Goal: Information Seeking & Learning: Learn about a topic

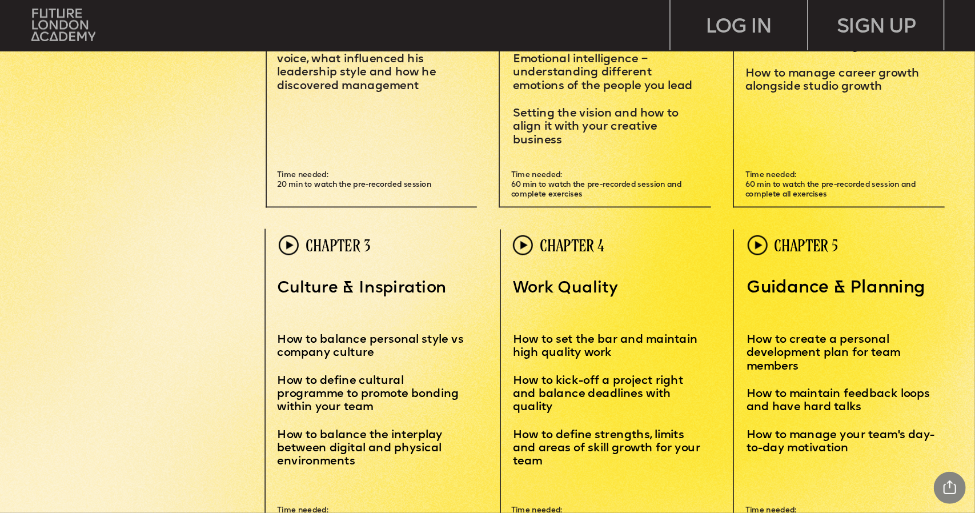
scroll to position [3027, 0]
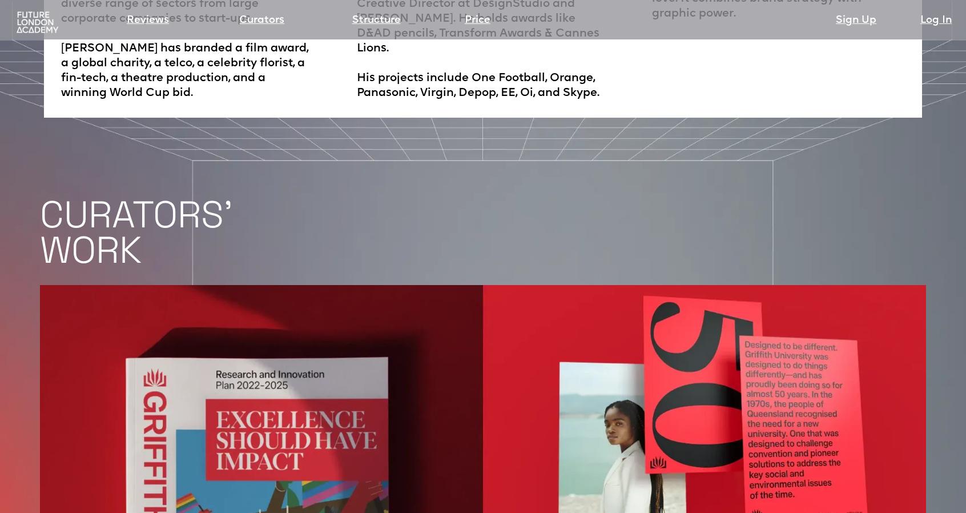
scroll to position [2398, 0]
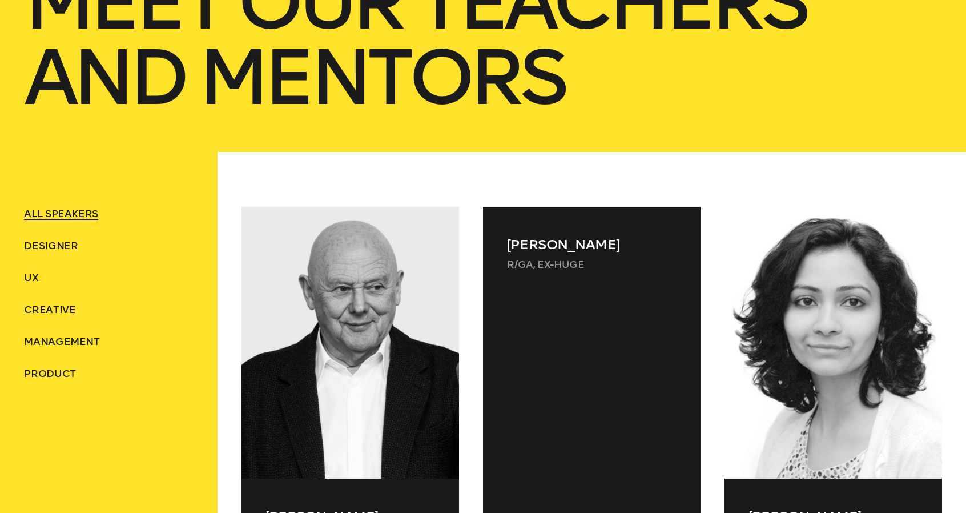
scroll to position [343, 0]
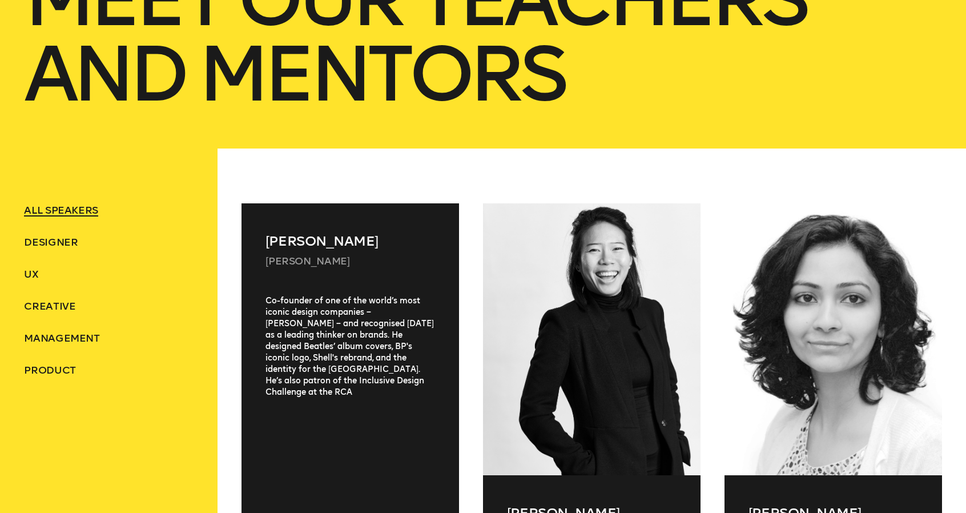
click at [336, 278] on div "Michael Wolff Wolff Olins Co-founder of one of the world’s most iconic design c…" at bounding box center [351, 385] width 218 height 364
click at [338, 279] on div "Michael Wolff Wolff Olins" at bounding box center [351, 249] width 218 height 92
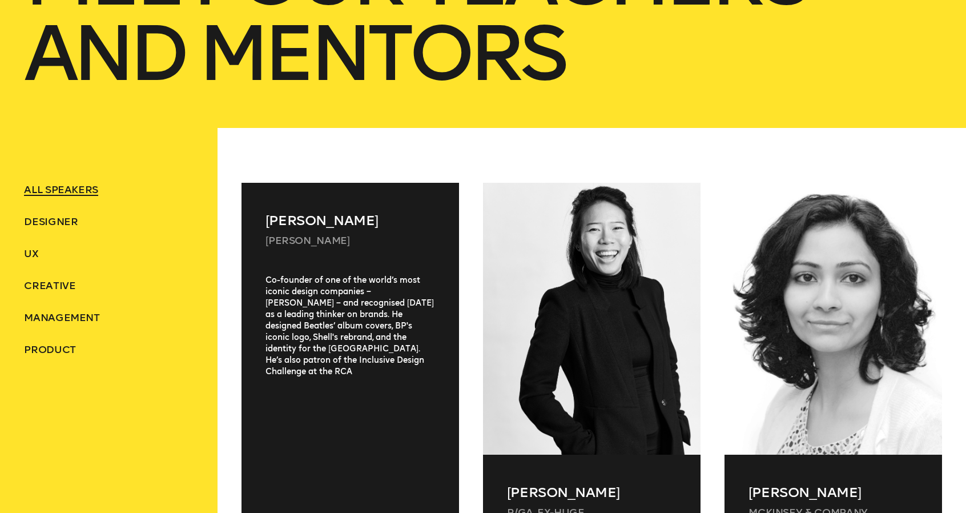
scroll to position [514, 0]
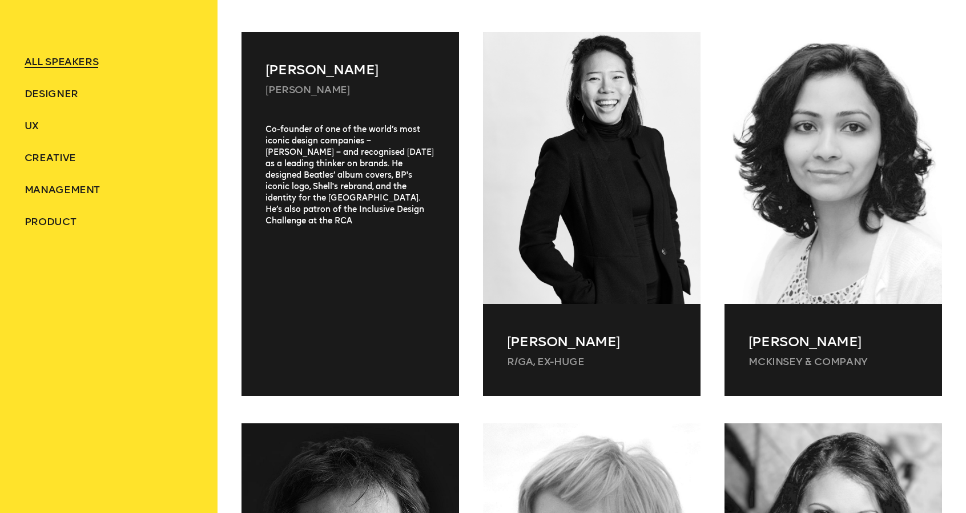
click at [318, 187] on div "Co-founder of one of the world’s most iconic design companies – Wolff Olins – a…" at bounding box center [351, 246] width 218 height 244
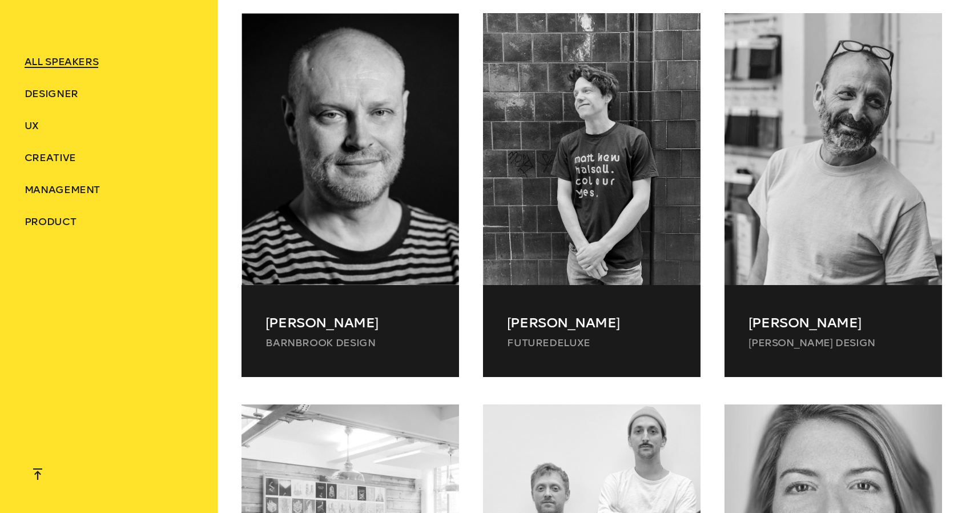
scroll to position [1713, 0]
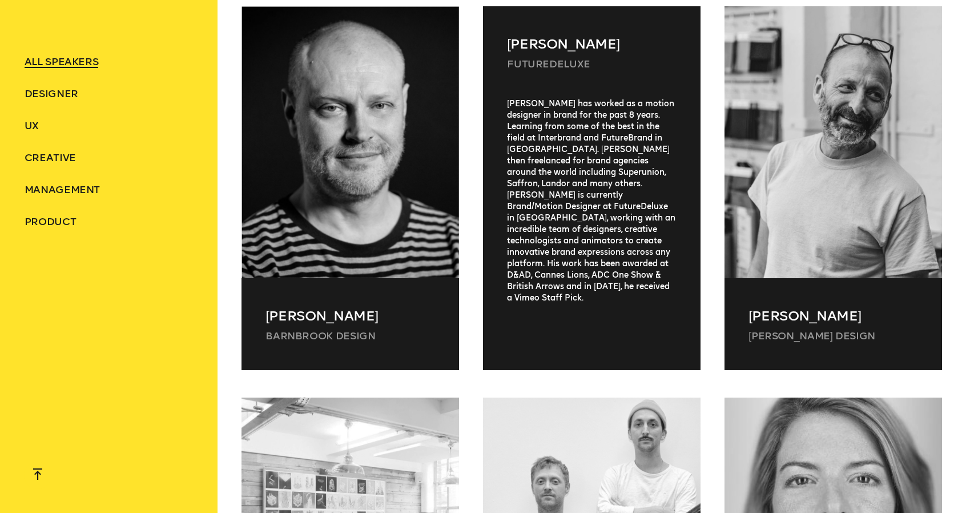
click at [612, 194] on div "Conlan Normington has worked as a motion designer in brand for the past 8 years…" at bounding box center [592, 220] width 218 height 244
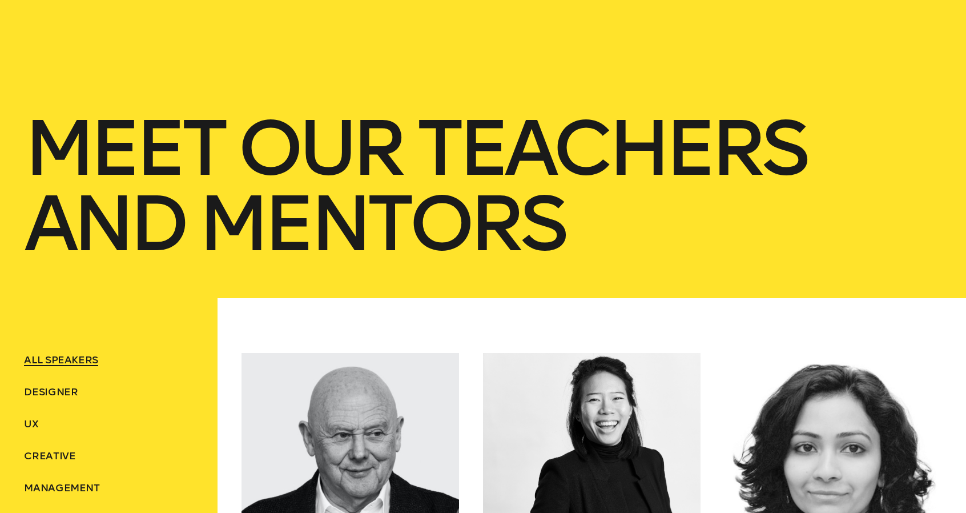
scroll to position [0, 0]
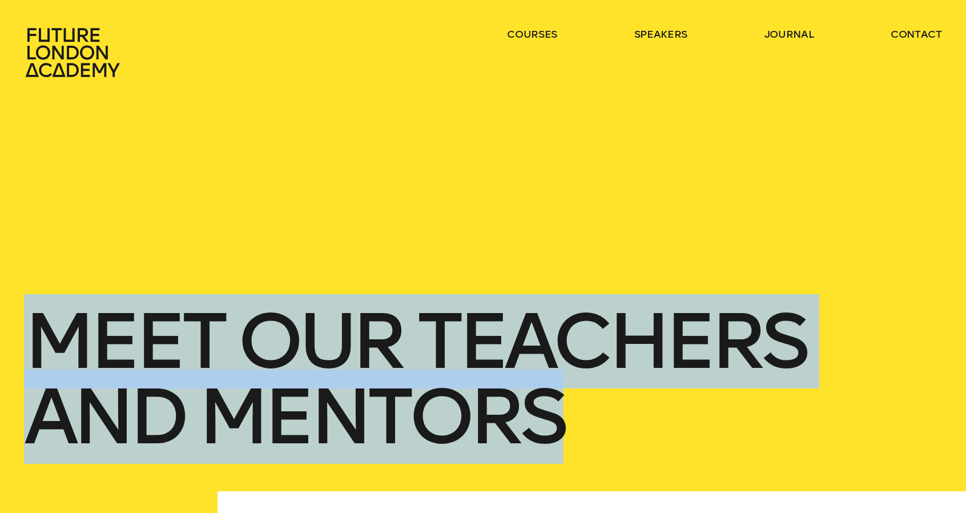
drag, startPoint x: 564, startPoint y: 413, endPoint x: 20, endPoint y: 331, distance: 549.8
click at [20, 331] on div "Meet Our teachers and mentors" at bounding box center [483, 245] width 966 height 491
copy h1 "Meet Our teachers and mentors"
click at [504, 279] on div "Meet Our teachers and mentors" at bounding box center [483, 245] width 918 height 491
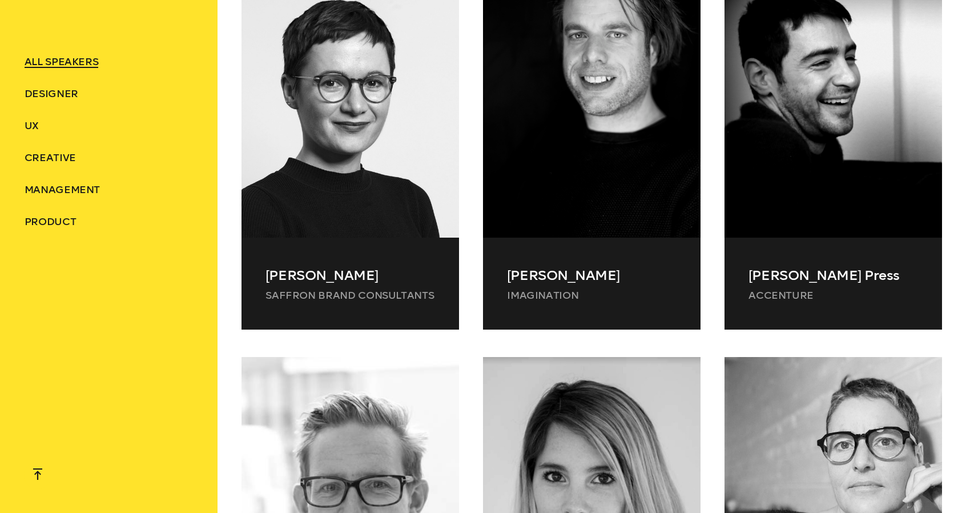
scroll to position [27685, 0]
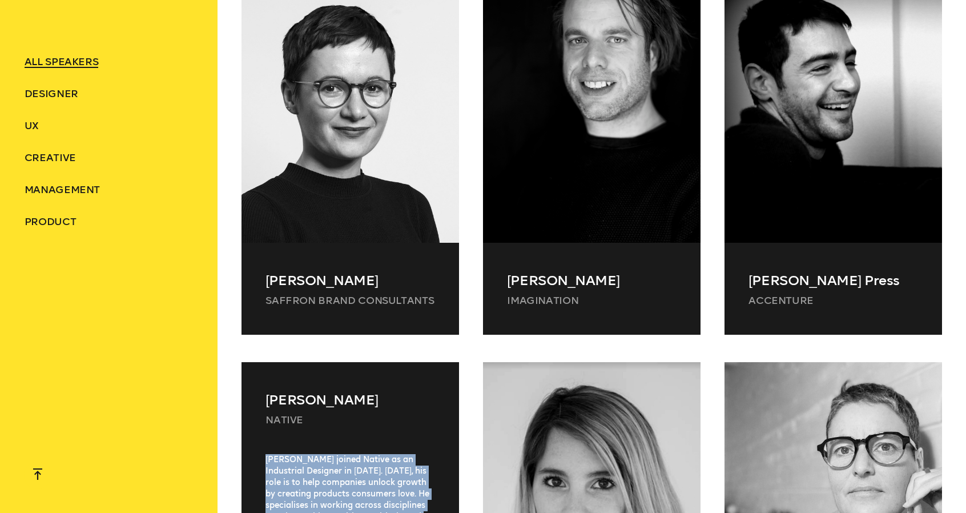
drag, startPoint x: 267, startPoint y: 113, endPoint x: 448, endPoint y: 355, distance: 301.9
copy div "Kyle joined Native as an Industrial Designer in 2010. Today, his role is to hel…"
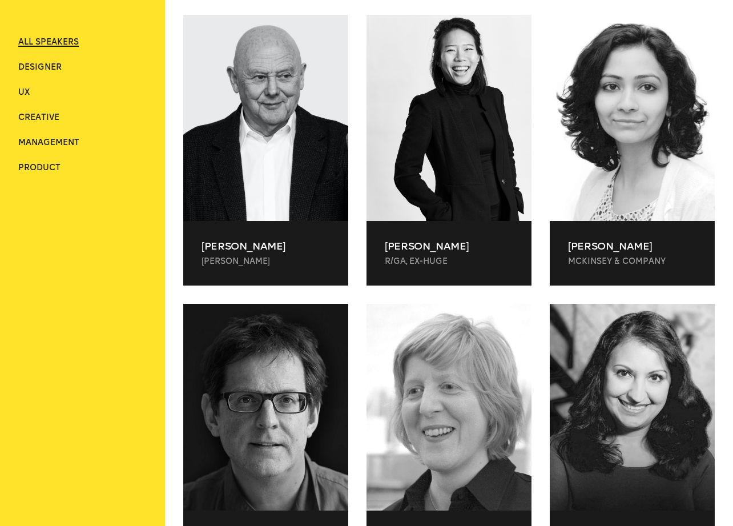
scroll to position [348, 0]
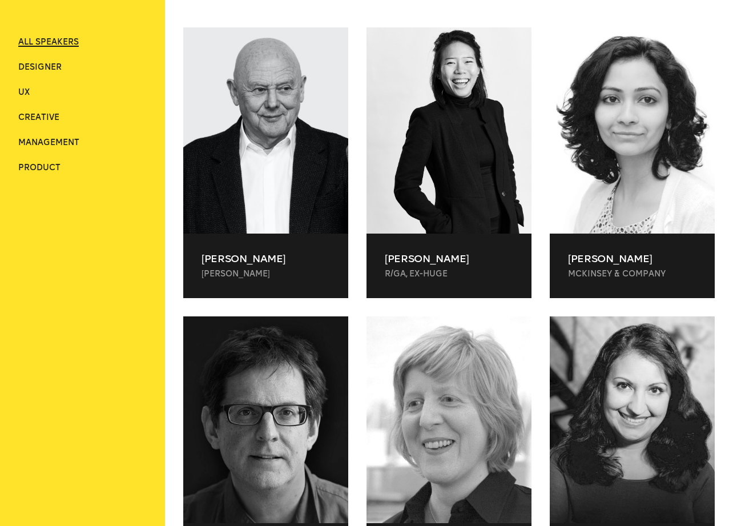
click at [471, 298] on div at bounding box center [449, 392] width 165 height 188
click at [311, 298] on div "Co-founder of one of the world’s most iconic design companies – Wolff Olins – a…" at bounding box center [265, 392] width 165 height 188
click at [650, 298] on div "Niharika Hariharan – Associate Partner at McKinsey & Company will identify how …" at bounding box center [632, 392] width 165 height 188
click at [282, 298] on div "Co-founder of one of the world’s most iconic design companies – Wolff Olins – a…" at bounding box center [265, 392] width 165 height 188
click at [328, 298] on div "Co-founder of one of the world’s most iconic design companies – Wolff Olins – a…" at bounding box center [265, 392] width 165 height 188
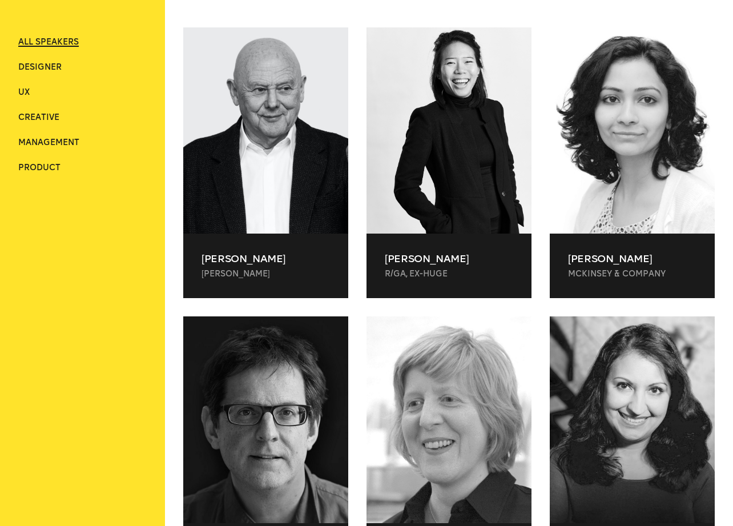
click at [503, 400] on div at bounding box center [449, 419] width 165 height 206
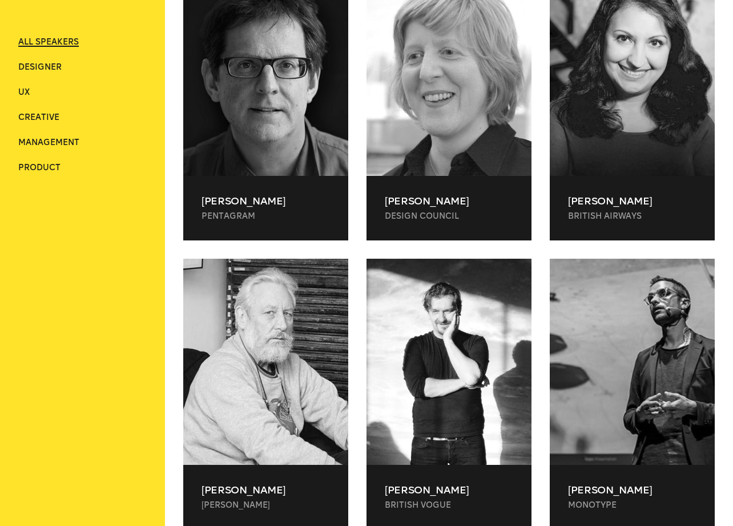
scroll to position [748, 0]
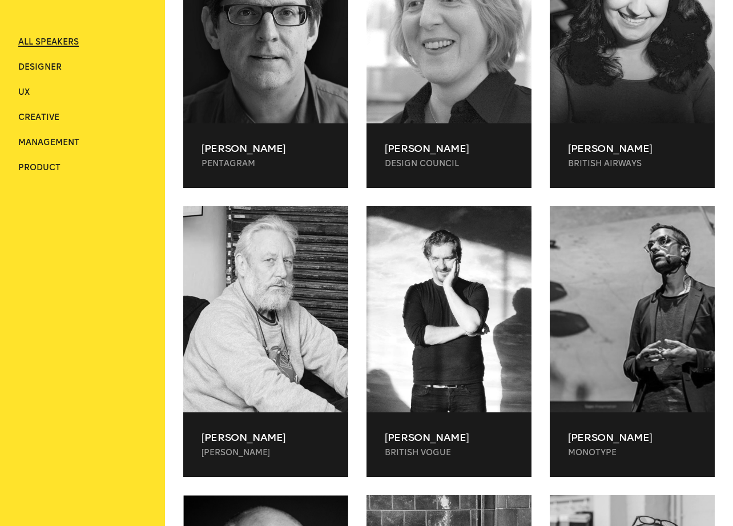
click at [230, 412] on div "Alan Kitching ALAN KITCHING" at bounding box center [265, 444] width 165 height 65
click at [481, 431] on p "Mike Trow" at bounding box center [449, 438] width 128 height 14
click at [617, 431] on p "James Fooks-Bale" at bounding box center [632, 438] width 128 height 14
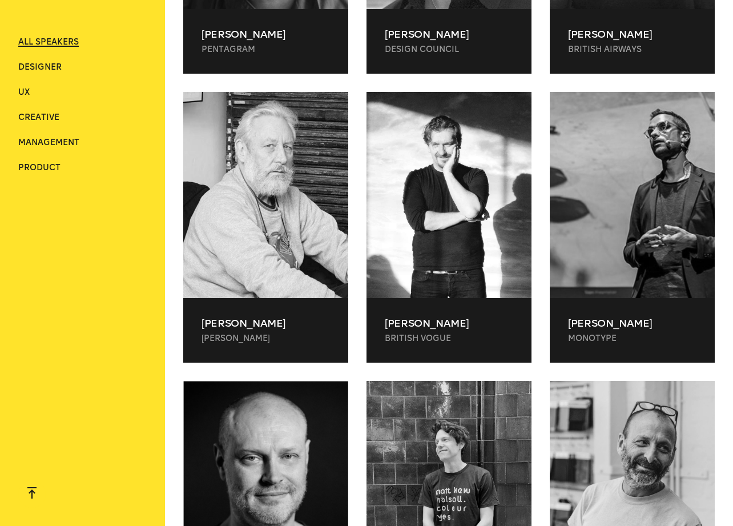
scroll to position [862, 0]
click at [590, 441] on div at bounding box center [632, 484] width 165 height 206
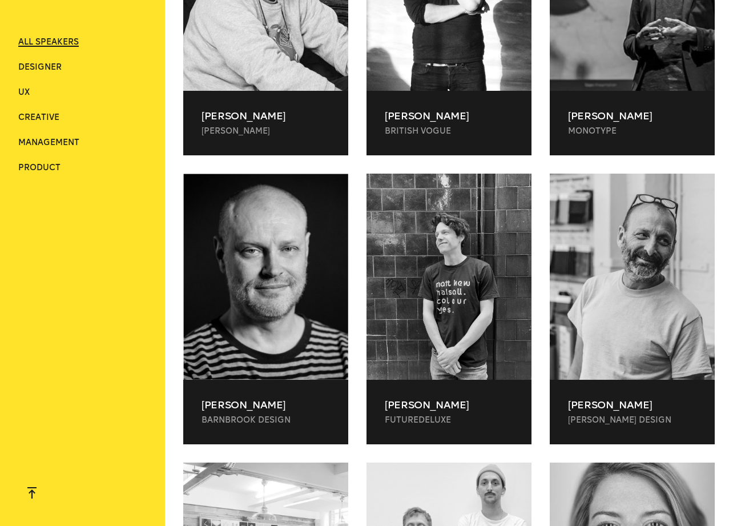
scroll to position [1091, 0]
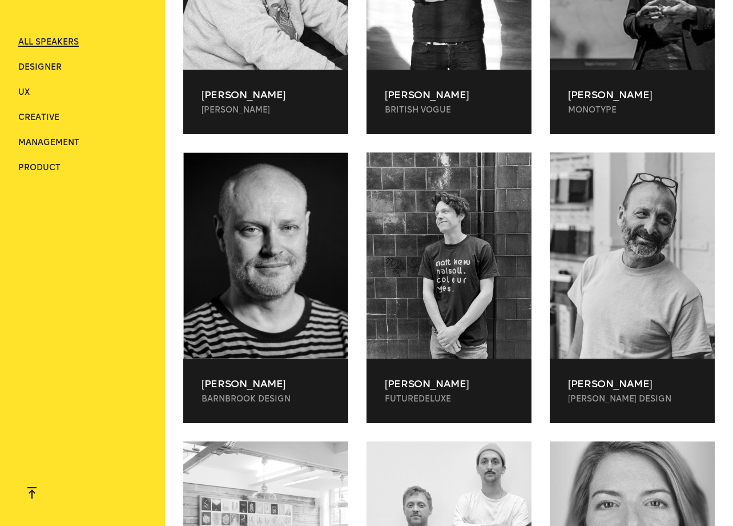
click at [487, 359] on div "Conlan Normington FutureDeluxe" at bounding box center [449, 391] width 165 height 65
click at [282, 377] on p "Jonathan Barnbrook" at bounding box center [266, 384] width 128 height 14
click at [478, 393] on p "FutureDeluxe" at bounding box center [449, 398] width 128 height 11
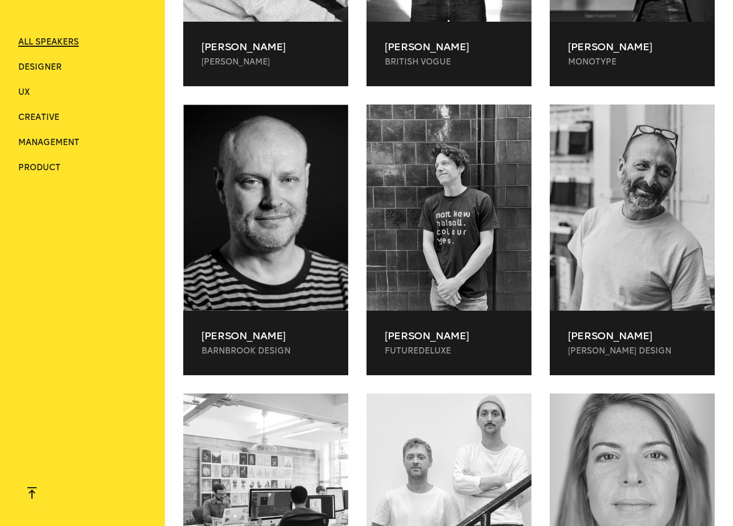
scroll to position [1148, 0]
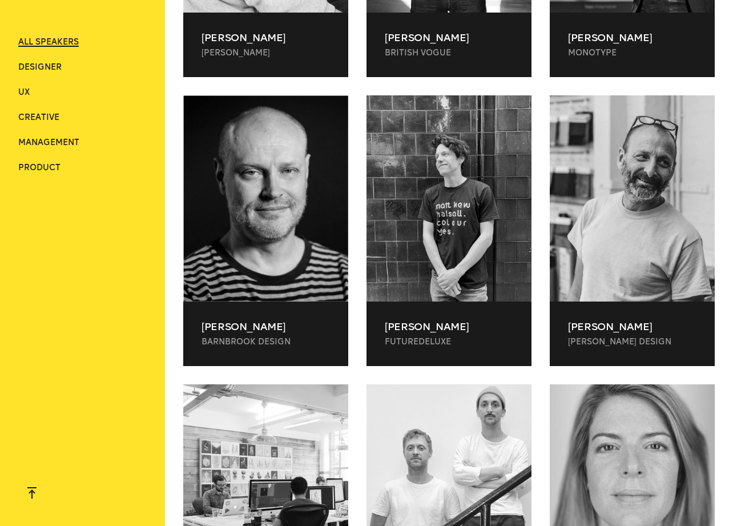
click at [276, 302] on div "Jonathan Barnbrook Barnbrook Design" at bounding box center [265, 334] width 165 height 65
click at [451, 302] on div "Conlan Normington FutureDeluxe" at bounding box center [449, 334] width 165 height 65
click at [646, 302] on div "Ab Rogers Ab Rogers Design" at bounding box center [632, 334] width 165 height 65
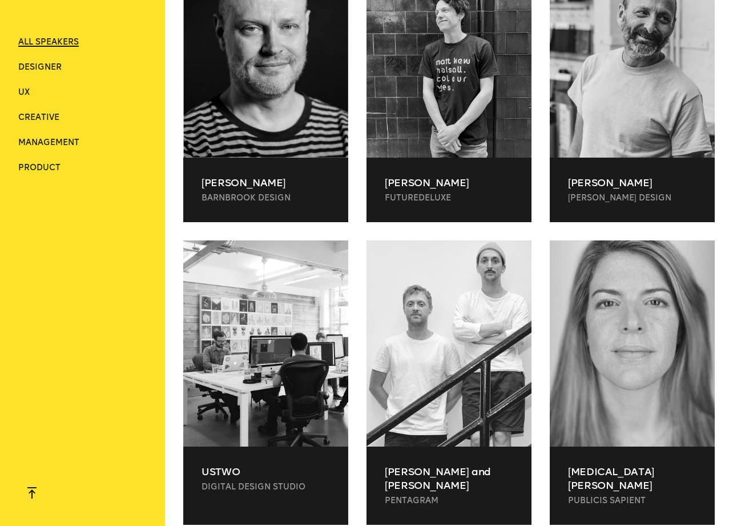
scroll to position [1376, 0]
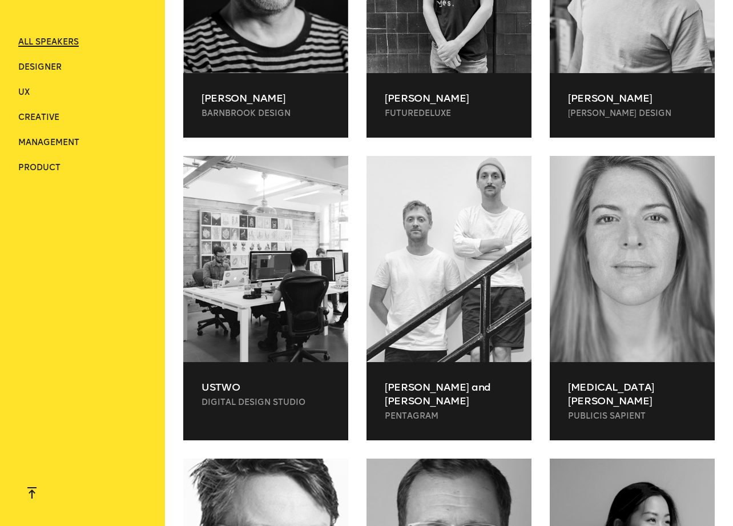
click at [437, 411] on p "Pentagram" at bounding box center [449, 416] width 128 height 11
click at [254, 397] on p "Digital Design Studio" at bounding box center [266, 402] width 128 height 11
click at [667, 267] on div at bounding box center [632, 259] width 165 height 206
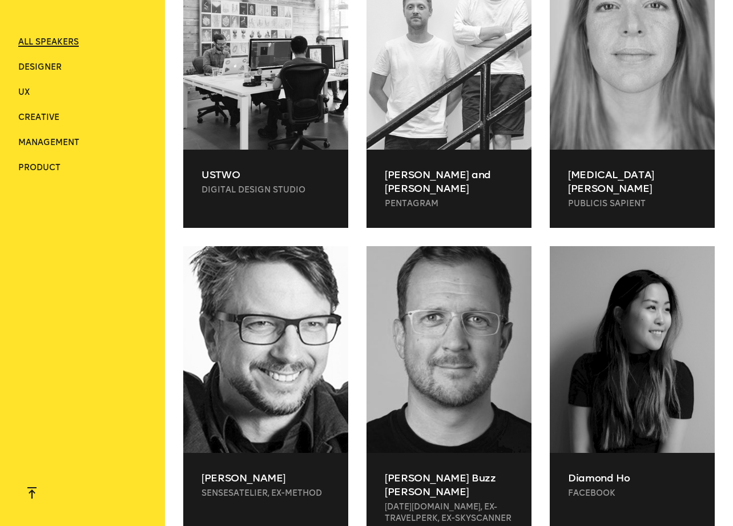
scroll to position [1605, 0]
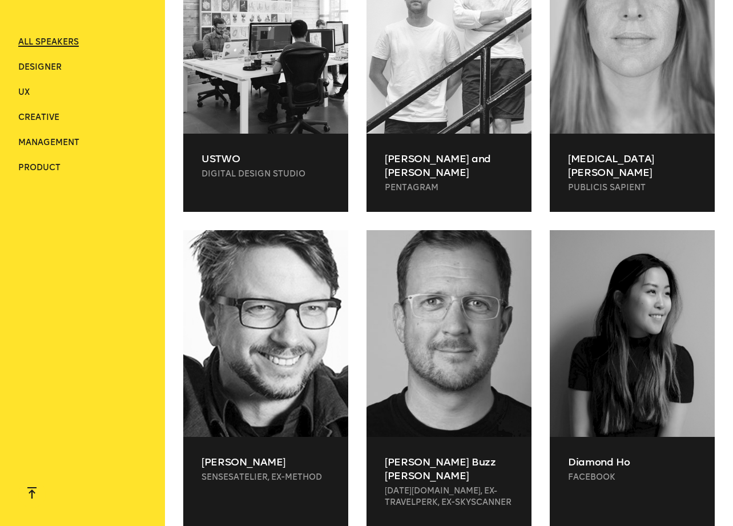
click at [649, 302] on div at bounding box center [632, 333] width 165 height 206
click at [465, 302] on div at bounding box center [449, 333] width 165 height 206
click at [322, 437] on div "Alexander Grünsteidl SENSESatelier, ex-Method" at bounding box center [265, 469] width 165 height 65
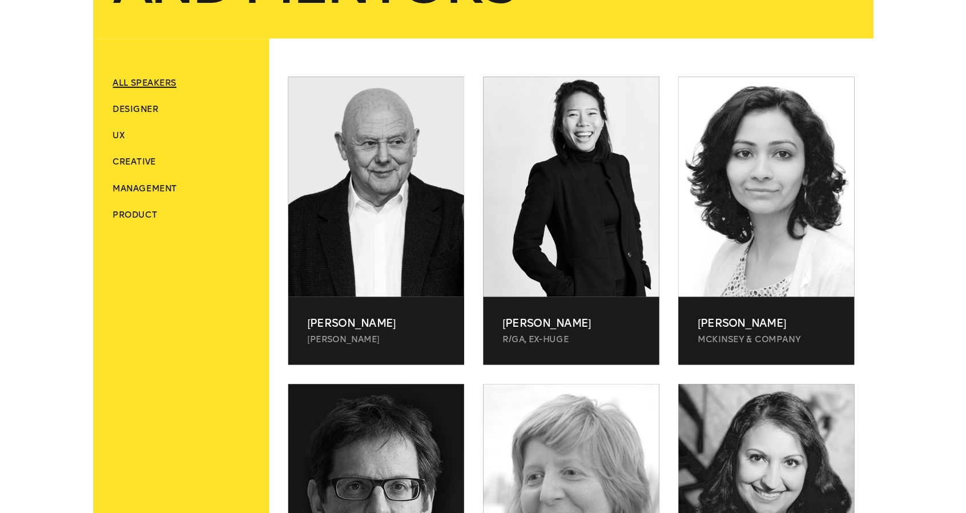
scroll to position [439, 0]
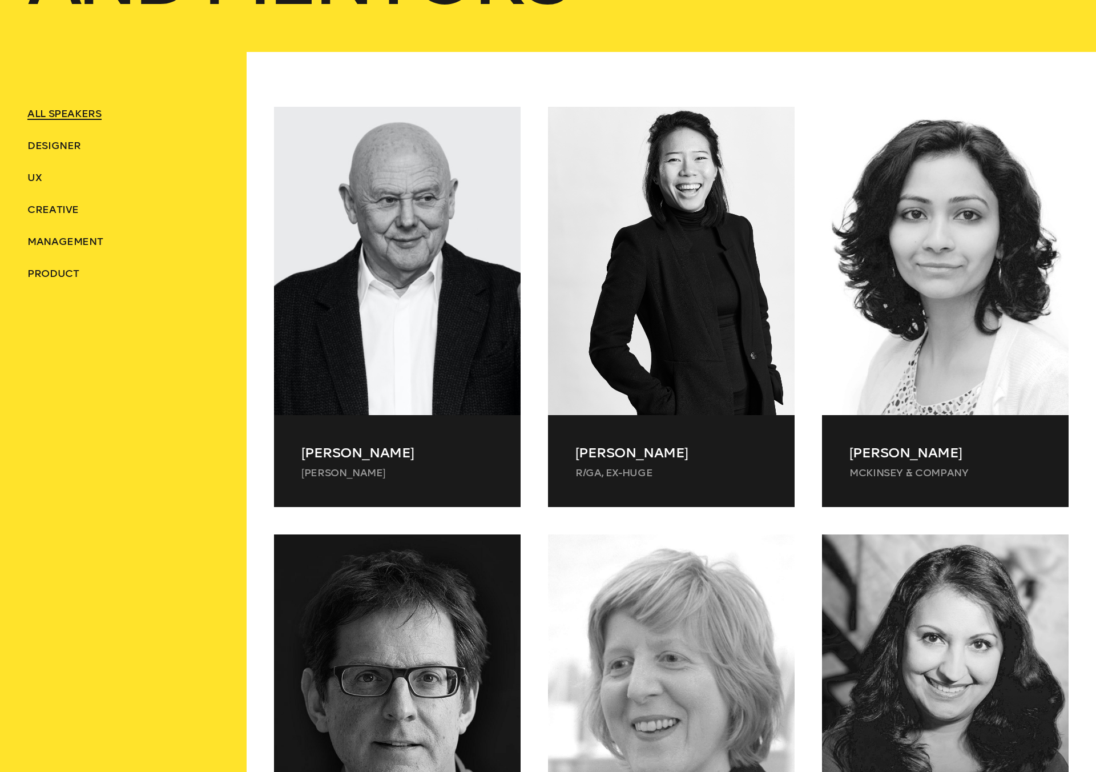
click at [762, 507] on div at bounding box center [671, 647] width 247 height 281
click at [435, 507] on div "Co-founder of one of the world’s most iconic design companies – Wolff Olins – a…" at bounding box center [397, 647] width 247 height 281
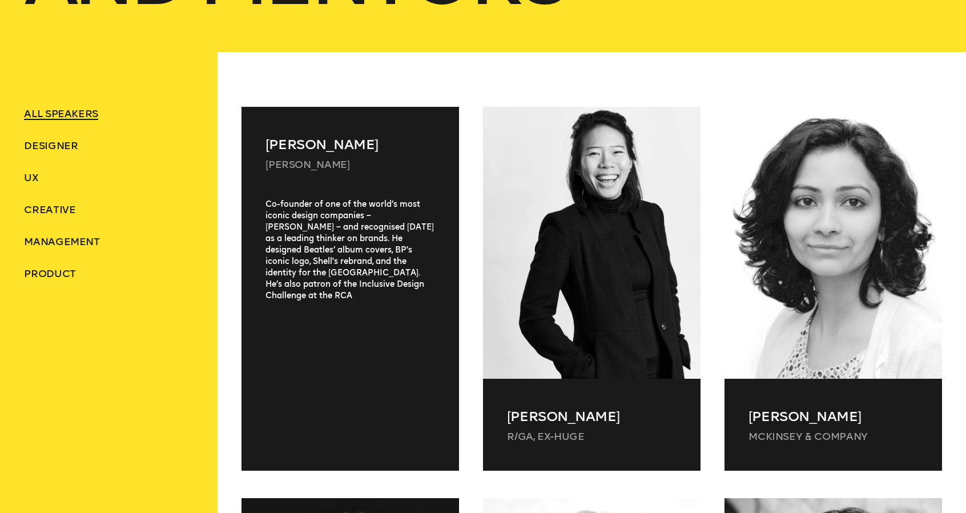
click at [368, 258] on div "Co-founder of one of the world’s most iconic design companies – Wolff Olins – a…" at bounding box center [351, 321] width 218 height 244
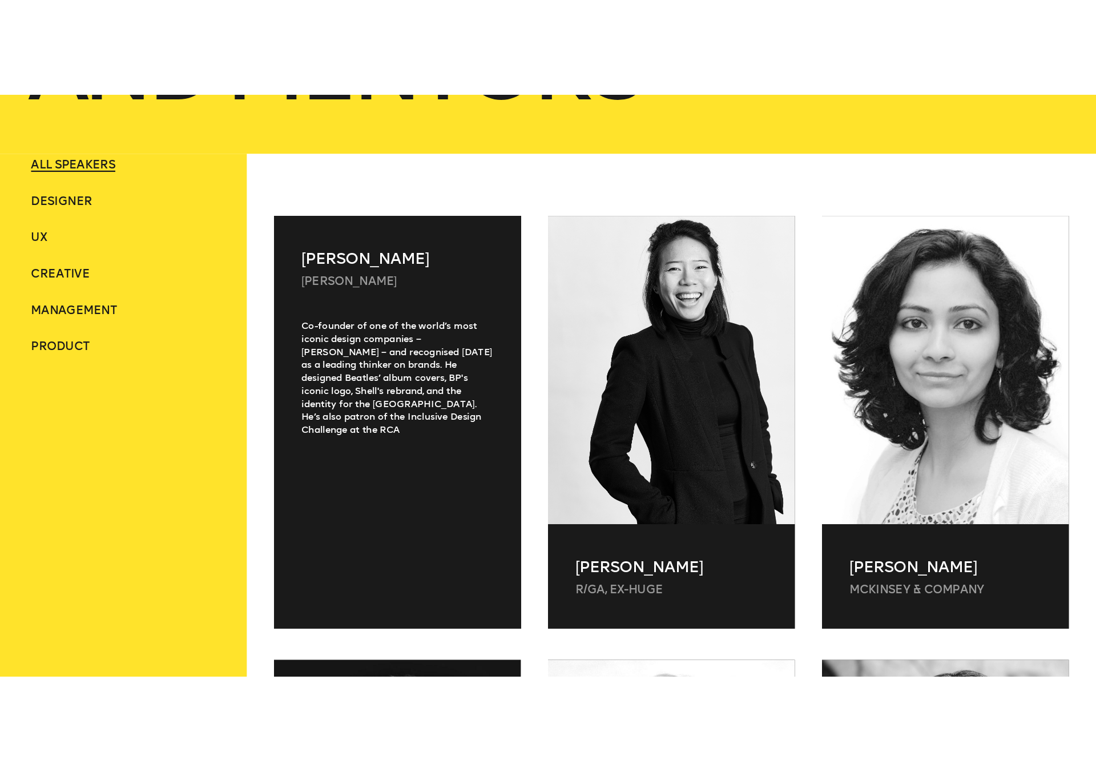
scroll to position [472, 0]
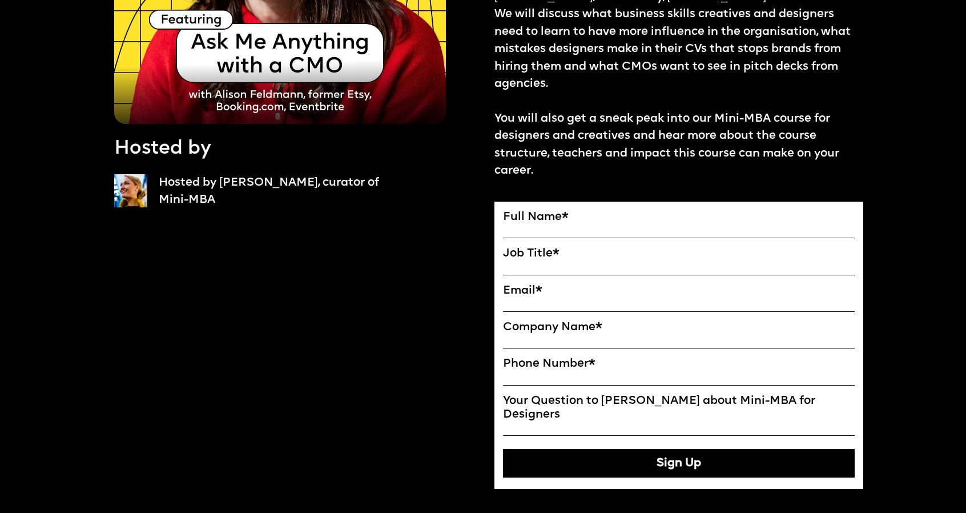
scroll to position [286, 0]
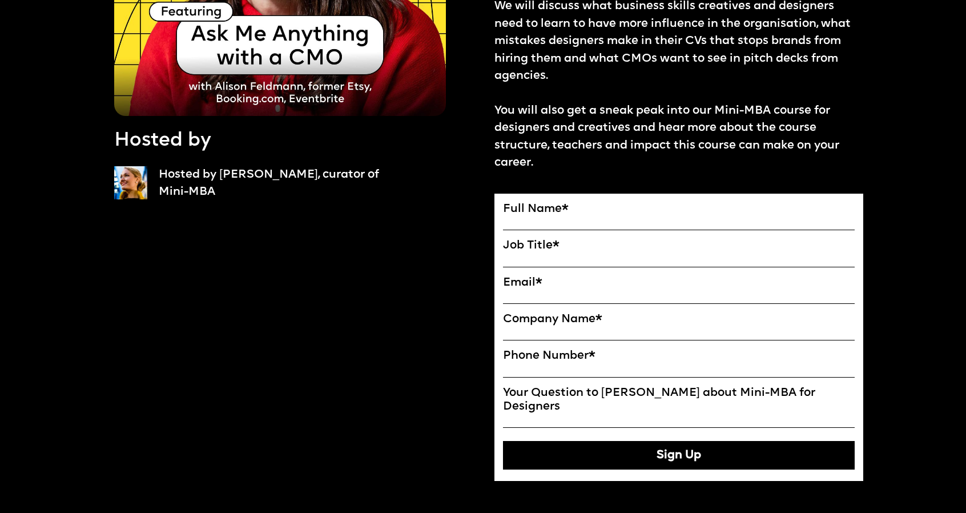
click at [573, 349] on label "Phone Number *" at bounding box center [679, 356] width 352 height 14
click at [573, 363] on input "Phone Number *" at bounding box center [679, 370] width 352 height 14
click at [584, 291] on div at bounding box center [679, 298] width 352 height 17
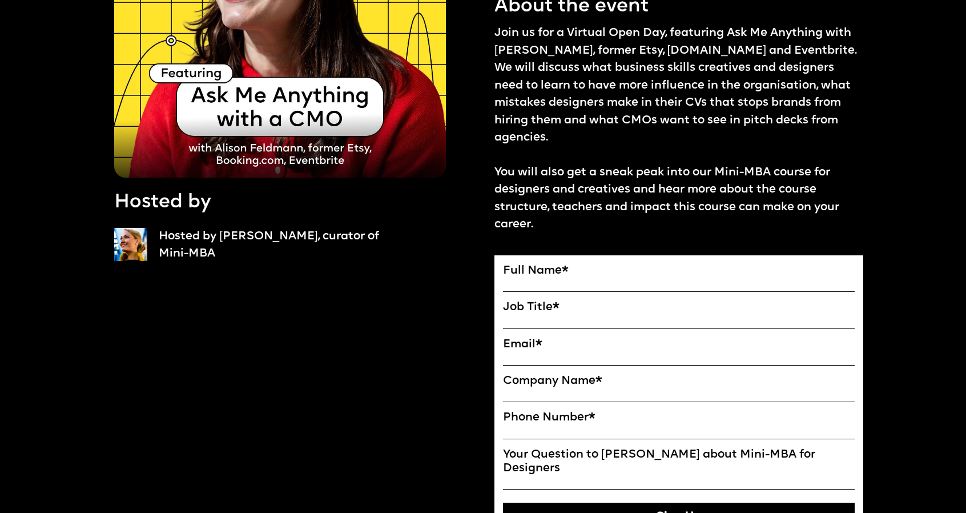
scroll to position [0, 0]
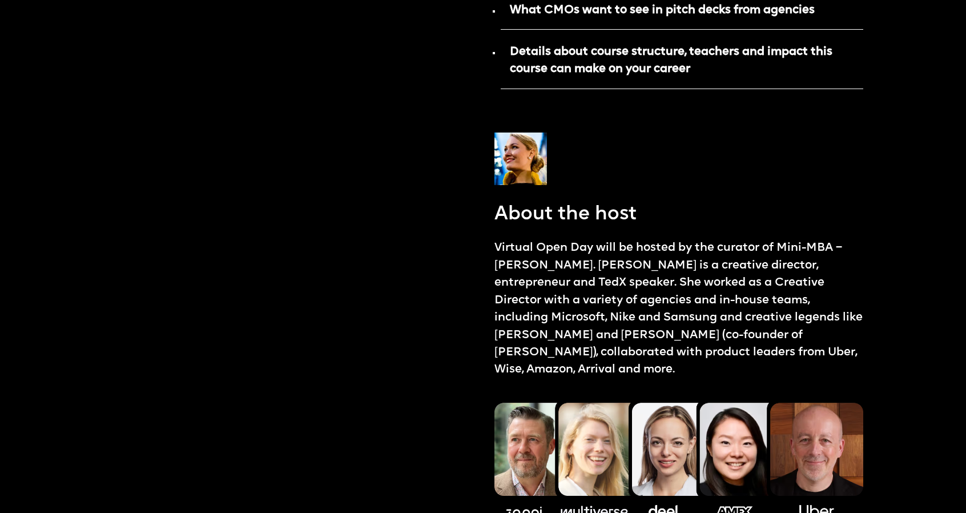
scroll to position [1542, 0]
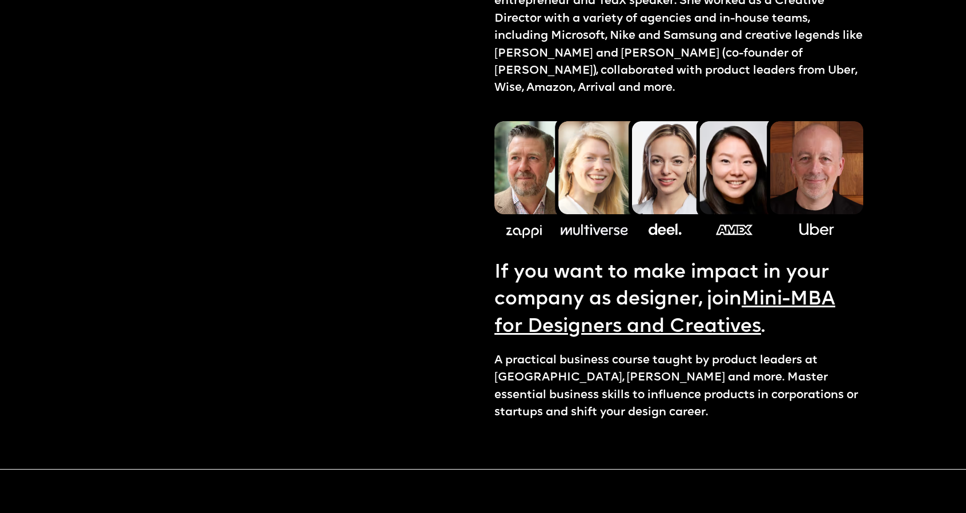
click at [577, 139] on img at bounding box center [679, 177] width 369 height 131
click at [642, 259] on p "If you want to make impact in your company as designer, join Mini-MBA for Desig…" at bounding box center [679, 299] width 369 height 81
click at [684, 259] on p "If you want to make impact in your company as designer, join Mini-MBA for Desig…" at bounding box center [679, 299] width 369 height 81
click at [752, 205] on img at bounding box center [679, 177] width 369 height 131
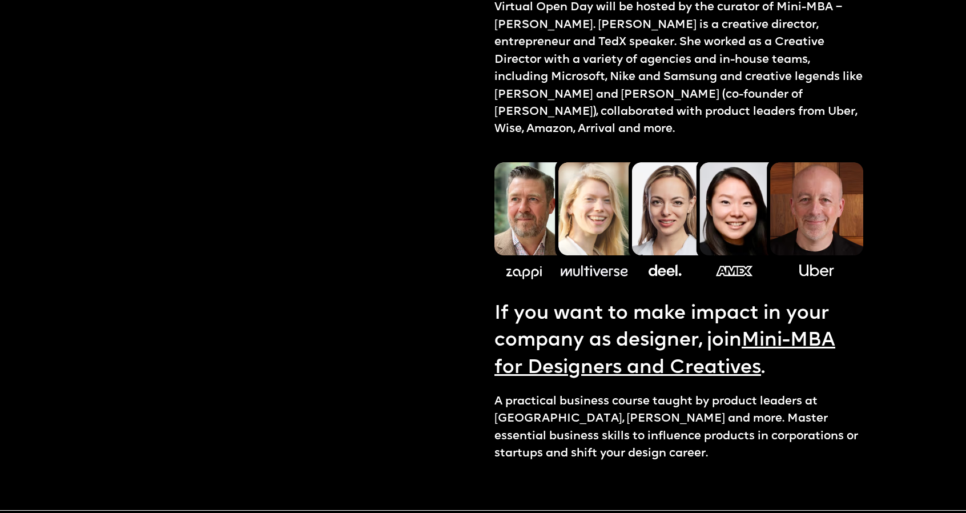
scroll to position [1497, 0]
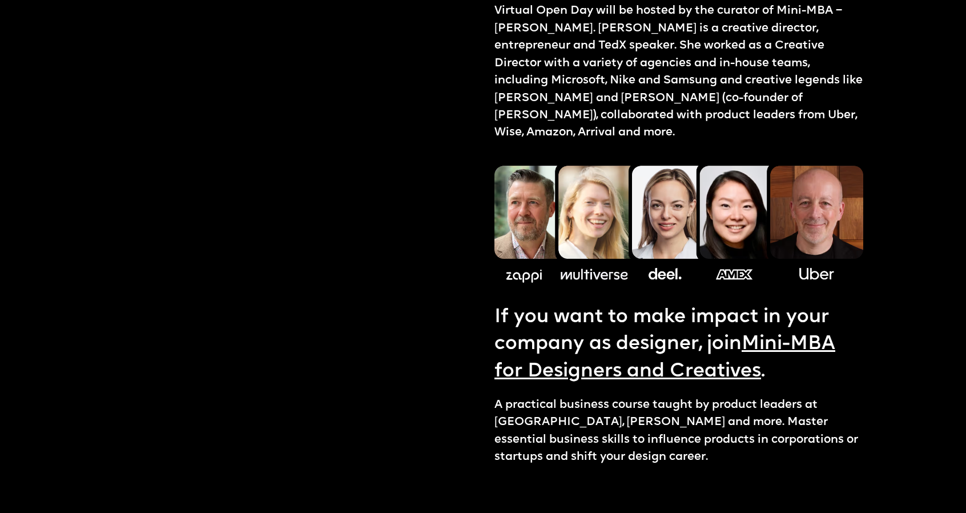
click at [540, 200] on img at bounding box center [679, 221] width 369 height 131
